Goal: Task Accomplishment & Management: Use online tool/utility

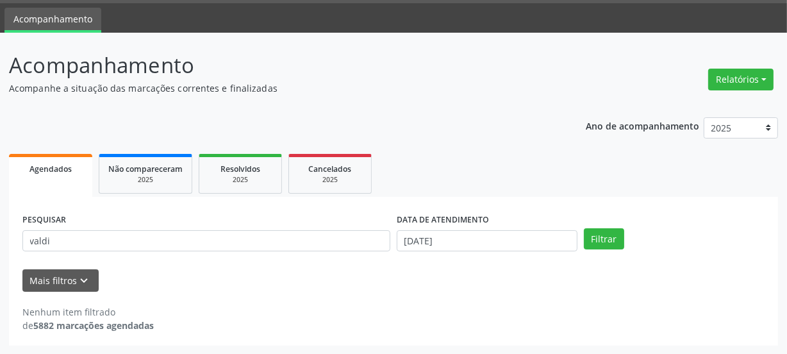
click at [6, 243] on div "Acompanhamento Acompanhe a situação das marcações correntes e finalizadas Relat…" at bounding box center [393, 194] width 787 height 322
type input "RENILDE"
click at [584, 228] on button "Filtrar" at bounding box center [604, 239] width 40 height 22
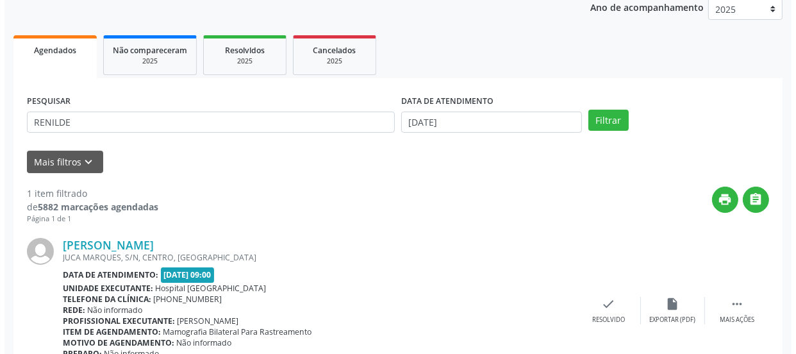
scroll to position [222, 0]
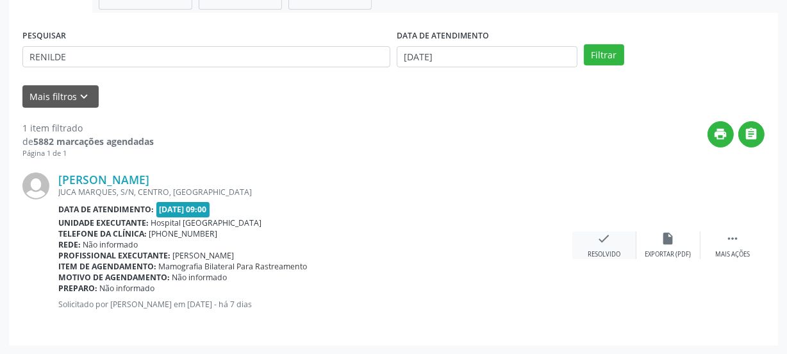
click at [598, 242] on icon "check" at bounding box center [604, 238] width 14 height 14
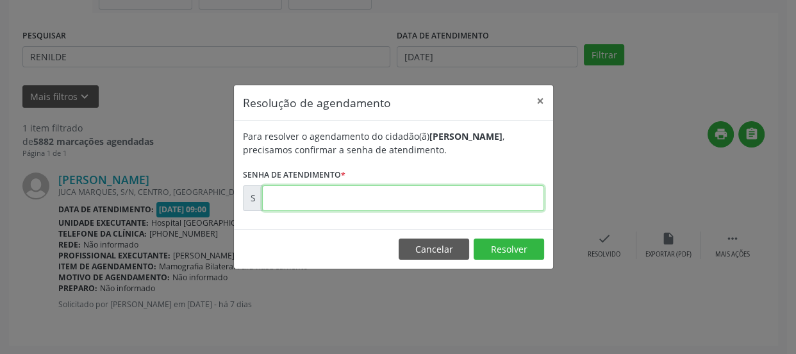
click at [477, 190] on input "text" at bounding box center [403, 198] width 282 height 26
type input "00171616"
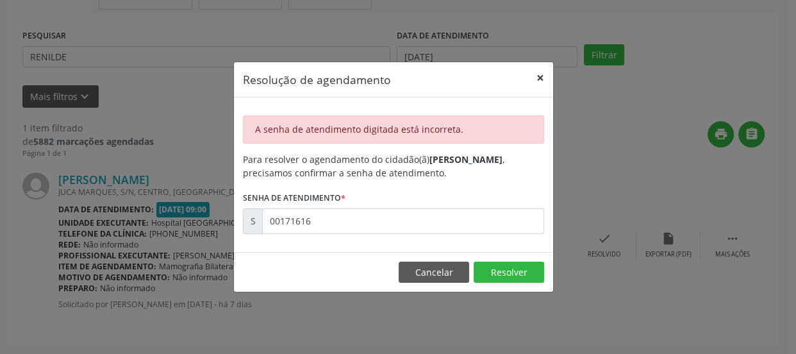
drag, startPoint x: 538, startPoint y: 76, endPoint x: 661, endPoint y: 187, distance: 166.0
click at [538, 76] on button "×" at bounding box center [540, 77] width 26 height 31
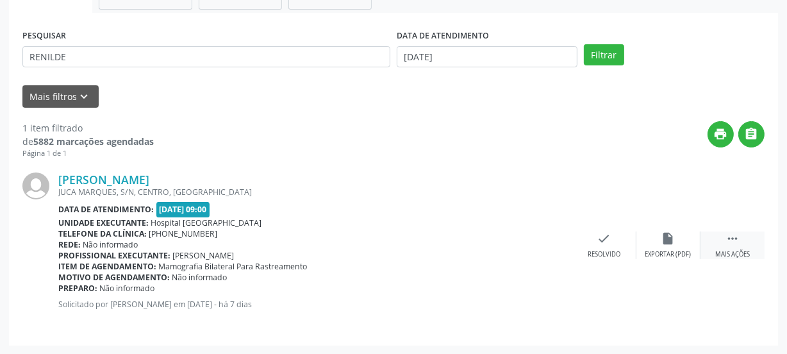
click at [748, 243] on div " Mais ações" at bounding box center [732, 245] width 64 height 28
click at [528, 243] on div "print Imprimir" at bounding box center [540, 245] width 64 height 28
click at [398, 236] on div "check Resolvido" at bounding box center [412, 245] width 64 height 28
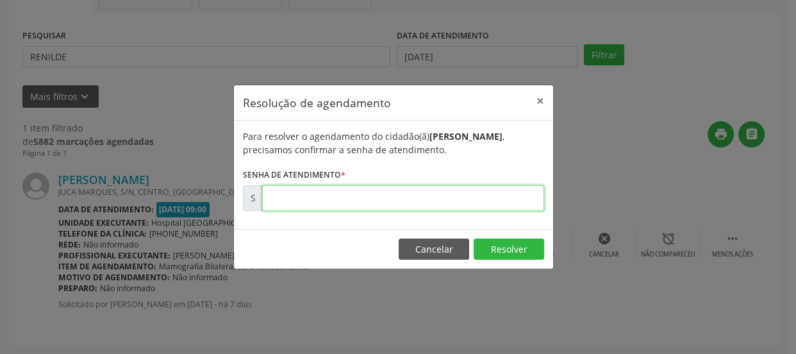
click at [328, 193] on input "text" at bounding box center [403, 198] width 282 height 26
paste input "00171573"
type input "00171573"
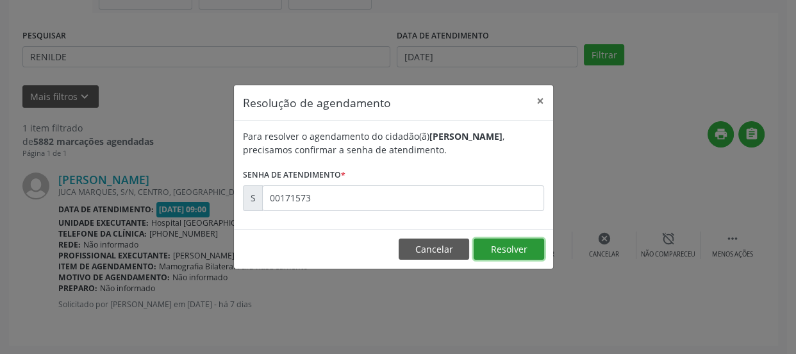
click at [513, 255] on button "Resolver" at bounding box center [508, 249] width 70 height 22
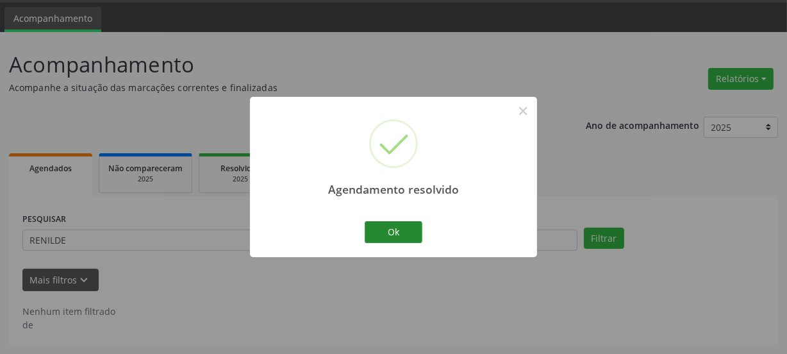
scroll to position [38, 0]
click at [414, 236] on button "Ok" at bounding box center [394, 232] width 58 height 22
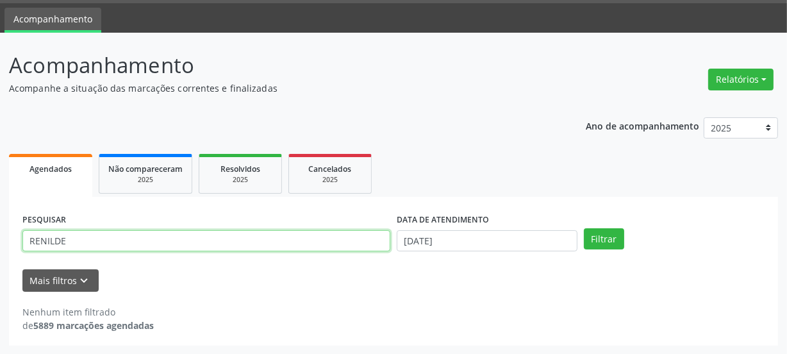
click at [0, 235] on div "Acompanhamento Acompanhe a situação das marcações correntes e finalizadas Relat…" at bounding box center [393, 194] width 787 height 322
type input "VANDE"
click at [584, 228] on button "Filtrar" at bounding box center [604, 239] width 40 height 22
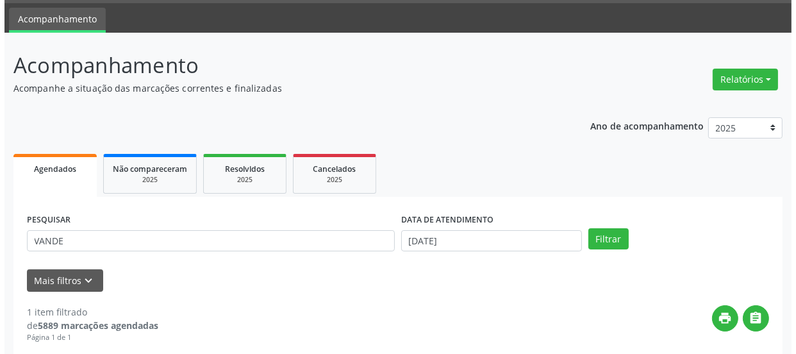
scroll to position [222, 0]
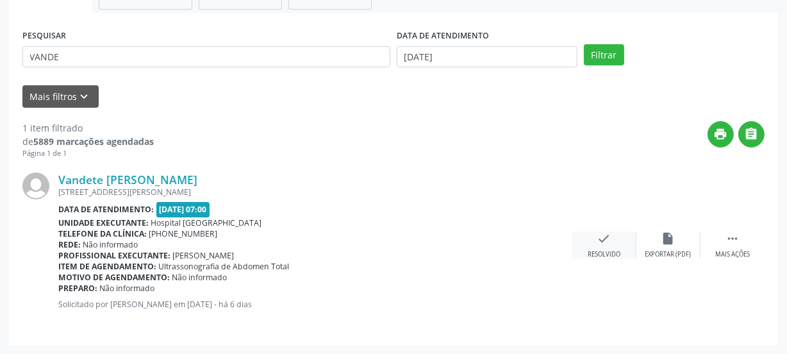
click at [604, 235] on icon "check" at bounding box center [604, 238] width 14 height 14
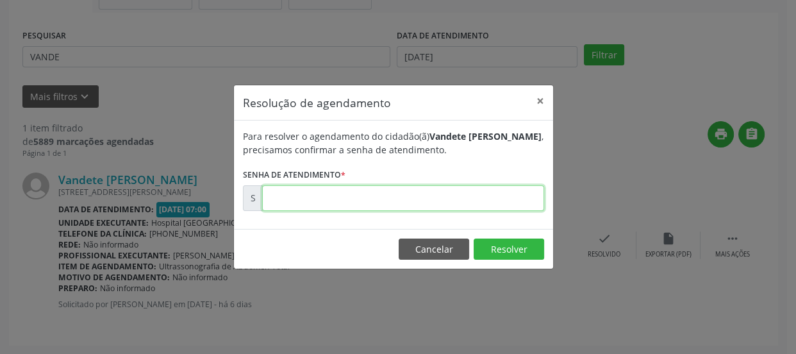
click at [472, 194] on input "text" at bounding box center [403, 198] width 282 height 26
type input "00171805"
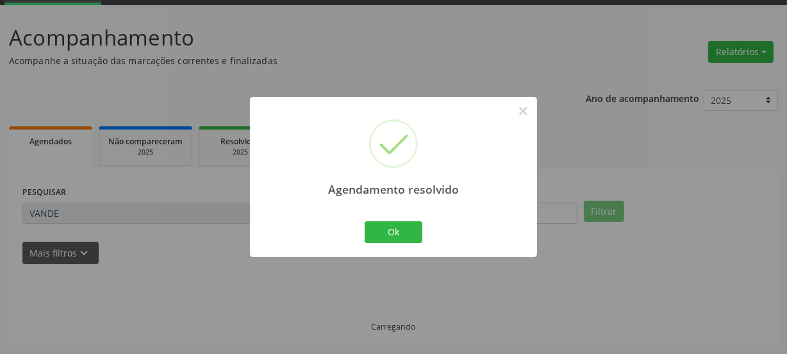
scroll to position [38, 0]
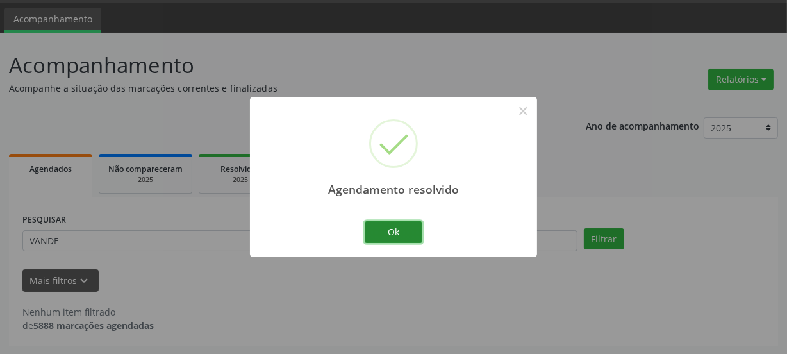
click at [391, 235] on button "Ok" at bounding box center [394, 232] width 58 height 22
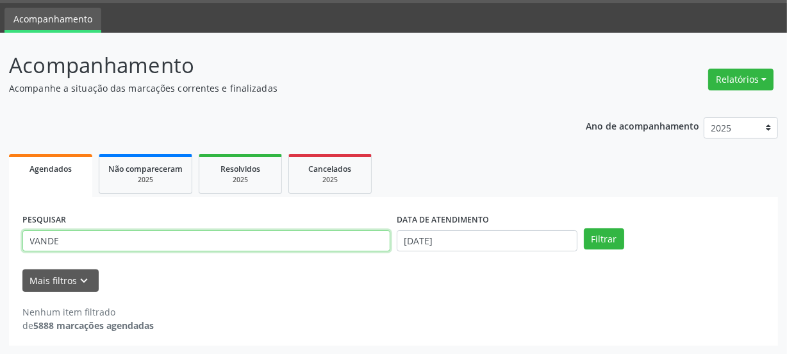
drag, startPoint x: 148, startPoint y: 234, endPoint x: 12, endPoint y: 238, distance: 135.9
click at [12, 238] on div "PESQUISAR VANDE DATA DE ATENDIMENTO [DATE] Filtrar UNIDADE DE REFERÊNCIA Seleci…" at bounding box center [393, 271] width 769 height 149
type input "MARILENE"
click at [584, 228] on button "Filtrar" at bounding box center [604, 239] width 40 height 22
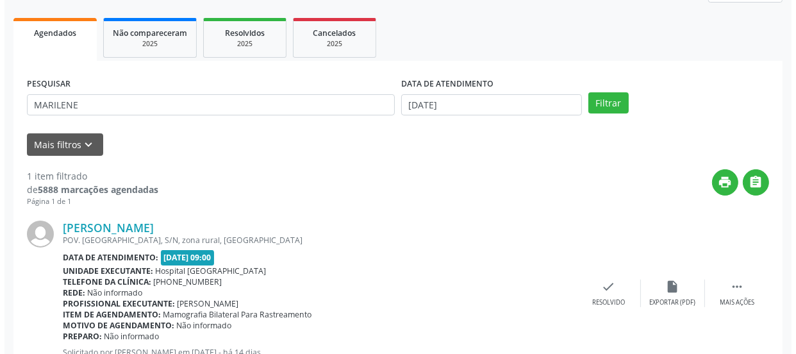
scroll to position [222, 0]
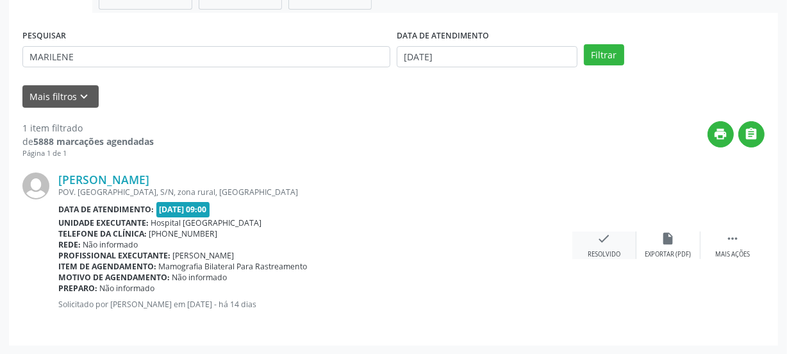
click at [615, 239] on div "check Resolvido" at bounding box center [604, 245] width 64 height 28
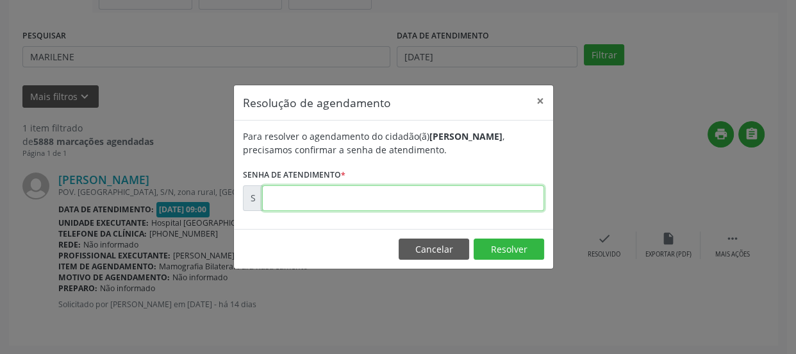
click at [440, 193] on input "text" at bounding box center [403, 198] width 282 height 26
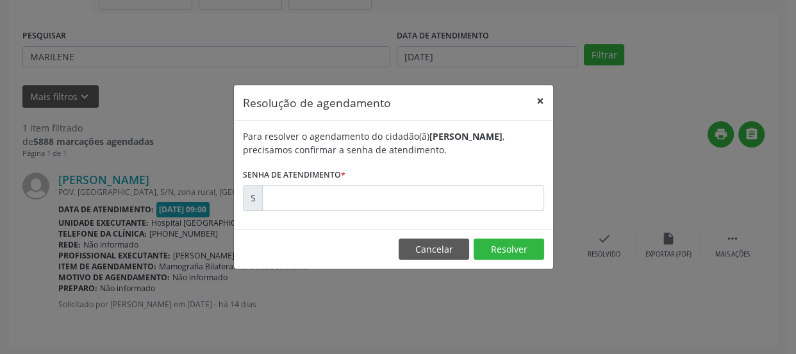
drag, startPoint x: 535, startPoint y: 108, endPoint x: 584, endPoint y: 148, distance: 63.7
click at [535, 108] on button "×" at bounding box center [540, 100] width 26 height 31
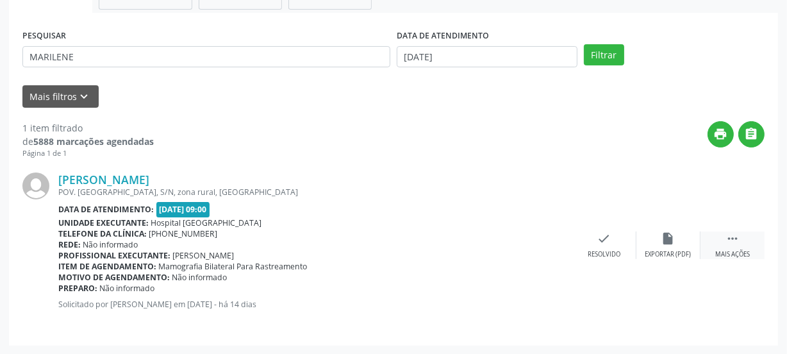
click at [727, 240] on icon "" at bounding box center [732, 238] width 14 height 14
click at [543, 247] on div "print Imprimir" at bounding box center [540, 245] width 64 height 28
click at [421, 243] on div "check Resolvido" at bounding box center [412, 245] width 64 height 28
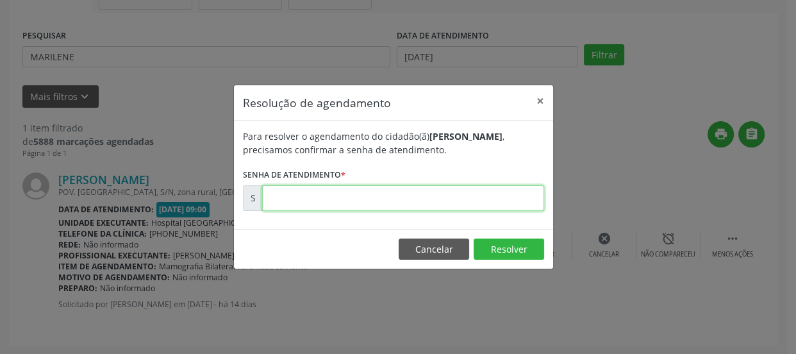
click at [340, 202] on input "text" at bounding box center [403, 198] width 282 height 26
paste input "00170227"
type input "00170227"
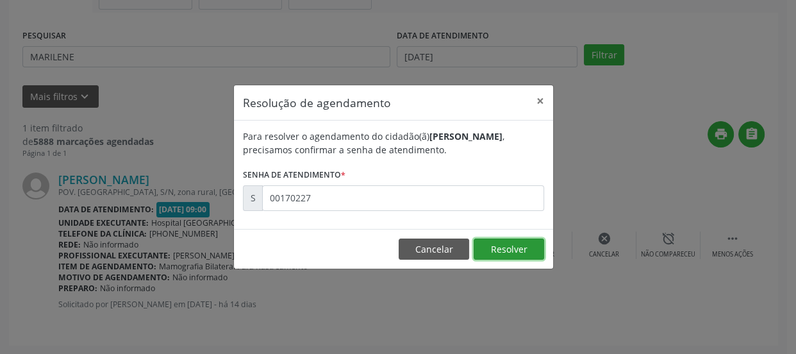
click at [488, 247] on button "Resolver" at bounding box center [508, 249] width 70 height 22
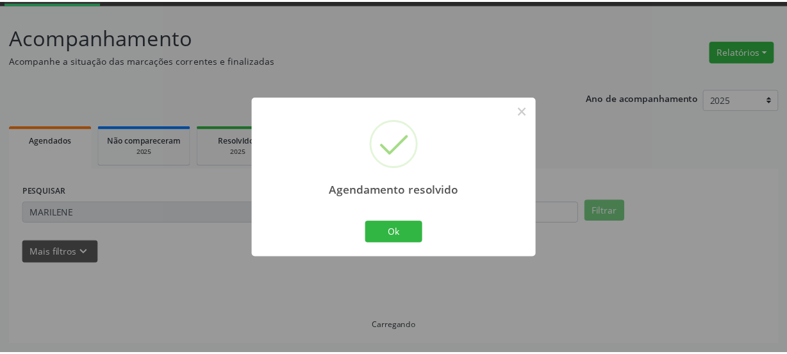
scroll to position [65, 0]
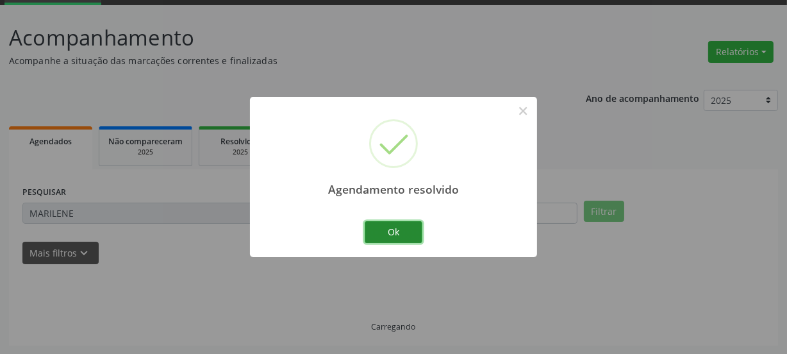
click at [403, 229] on button "Ok" at bounding box center [394, 232] width 58 height 22
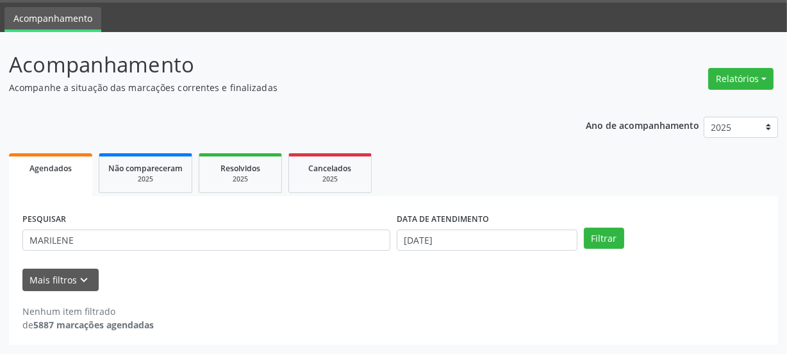
scroll to position [38, 0]
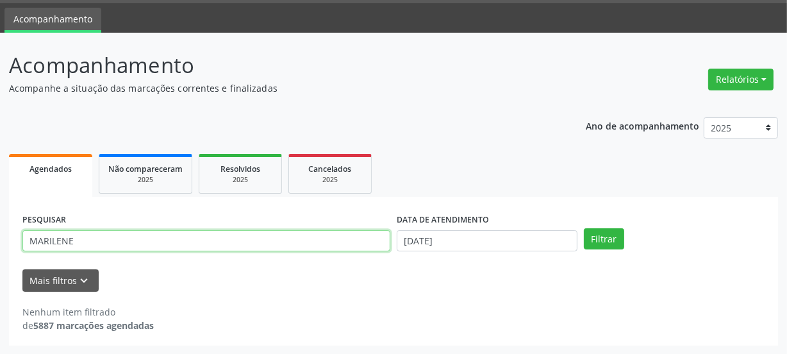
drag, startPoint x: 124, startPoint y: 244, endPoint x: 0, endPoint y: 246, distance: 124.3
click at [0, 246] on div "Acompanhamento Acompanhe a situação das marcações correntes e finalizadas Relat…" at bounding box center [393, 194] width 787 height 322
type input "[PERSON_NAME]"
click at [584, 228] on button "Filtrar" at bounding box center [604, 239] width 40 height 22
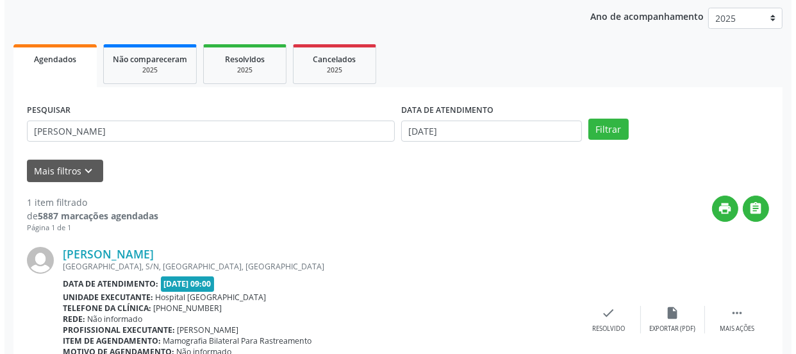
scroll to position [222, 0]
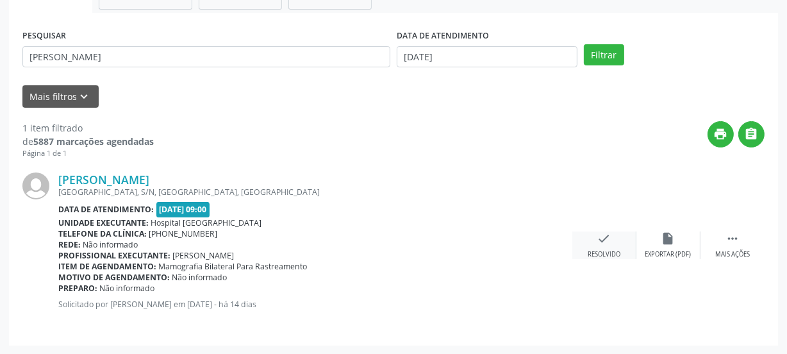
click at [594, 243] on div "check Resolvido" at bounding box center [604, 245] width 64 height 28
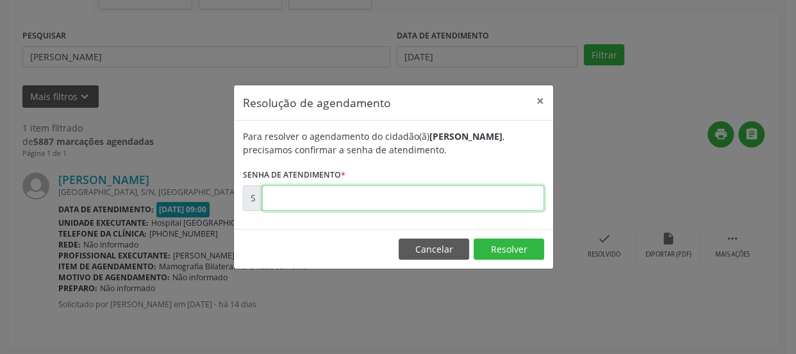
click at [434, 196] on input "text" at bounding box center [403, 198] width 282 height 26
type input "00170120"
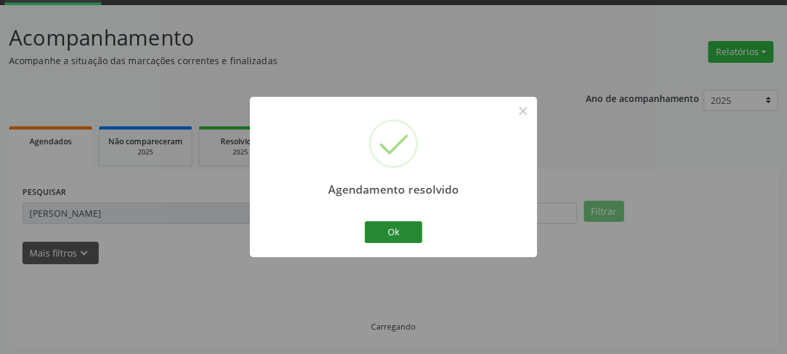
scroll to position [38, 0]
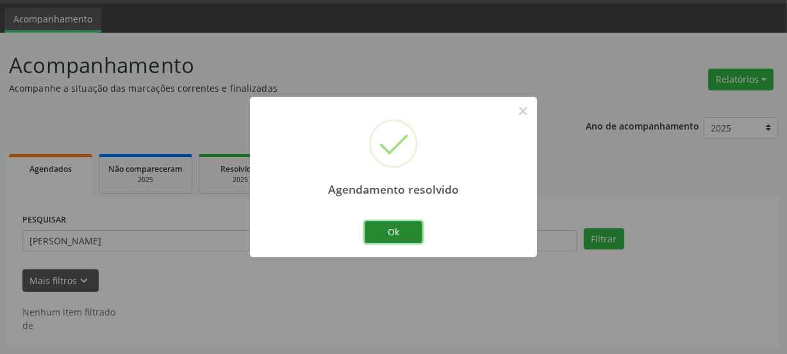
click at [390, 227] on button "Ok" at bounding box center [394, 232] width 58 height 22
